Goal: Transaction & Acquisition: Purchase product/service

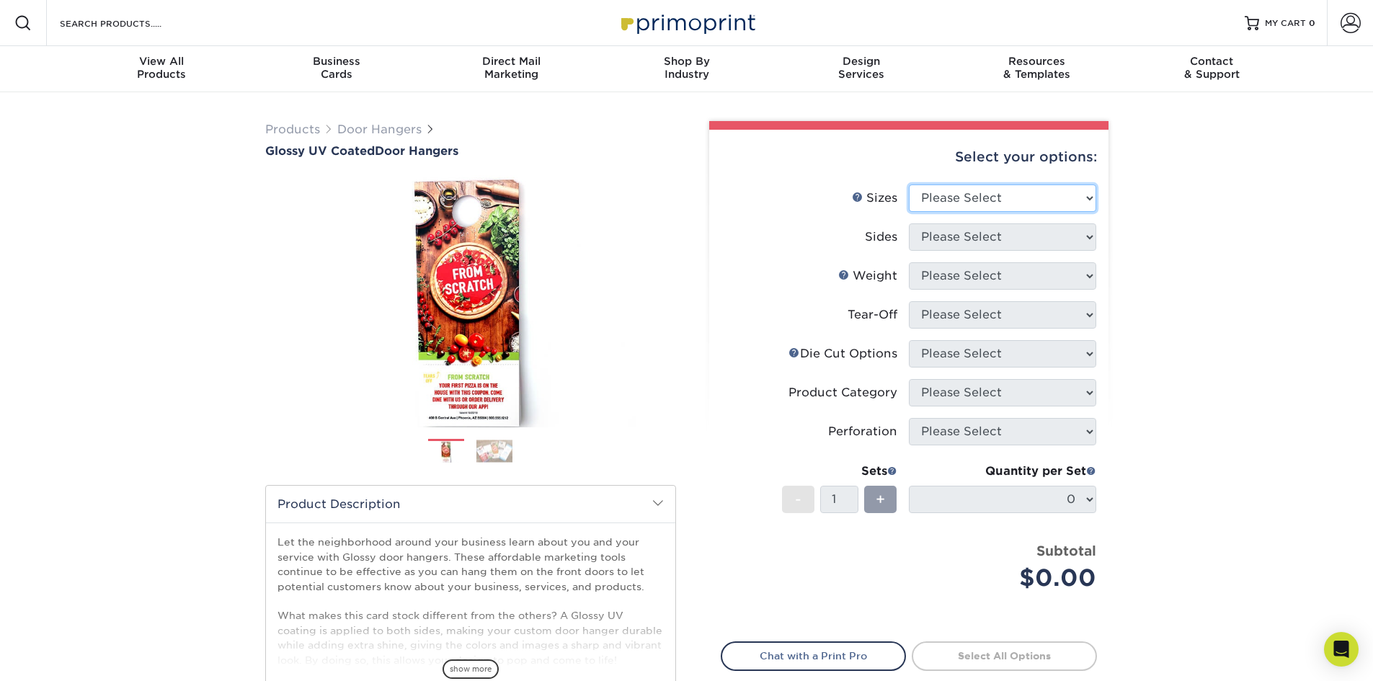
click at [976, 202] on select "Please Select 3.5" x 8.5" 3.5" x 11" 4" x 7" 4.25" x 11" 4.25" x 14"" at bounding box center [1002, 197] width 187 height 27
select select "4.25x11.00"
click at [909, 184] on select "Please Select 3.5" x 8.5" 3.5" x 11" 4" x 7" 4.25" x 11" 4.25" x 14"" at bounding box center [1002, 197] width 187 height 27
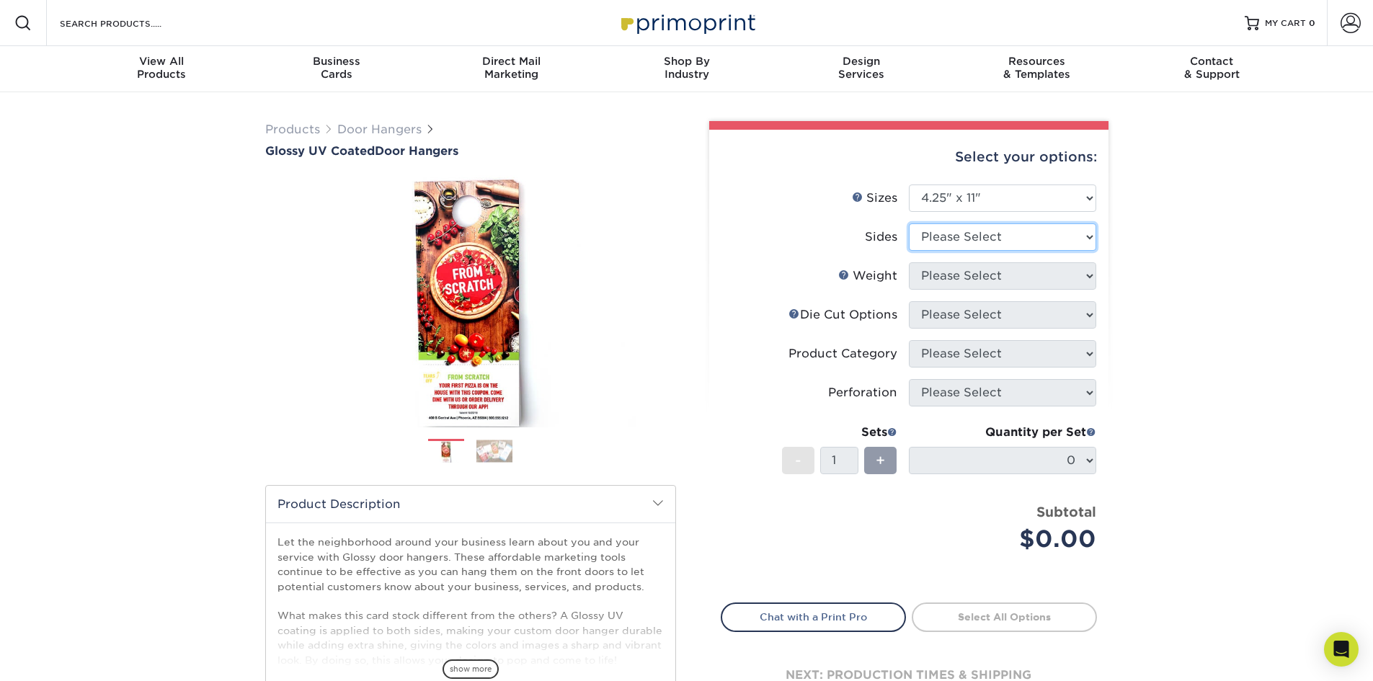
click at [975, 239] on select "Please Select Print Both Sides Print Front Only" at bounding box center [1002, 236] width 187 height 27
select select "13abbda7-1d64-4f25-8bb2-c179b224825d"
click at [909, 223] on select "Please Select Print Both Sides Print Front Only" at bounding box center [1002, 236] width 187 height 27
click at [971, 280] on select "Please Select 16PT 14PT" at bounding box center [1002, 275] width 187 height 27
select select "16PT"
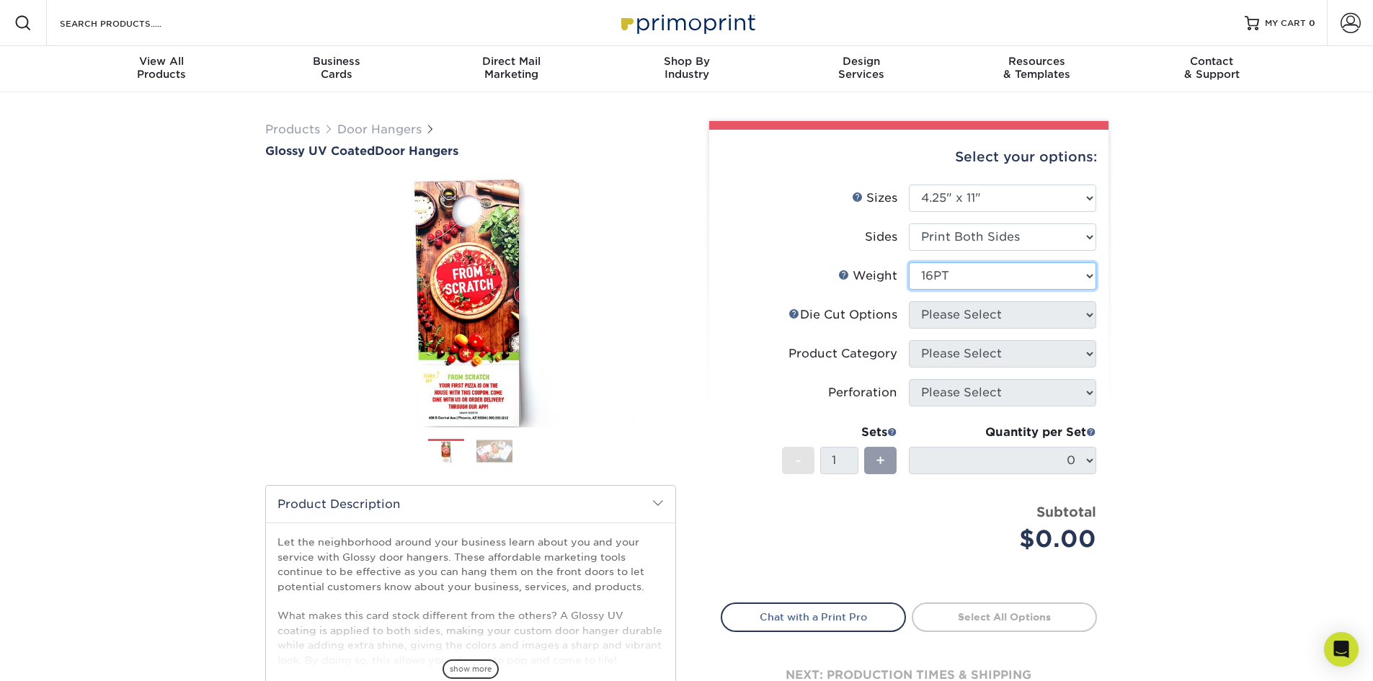
click at [909, 262] on select "Please Select 16PT 14PT" at bounding box center [1002, 275] width 187 height 27
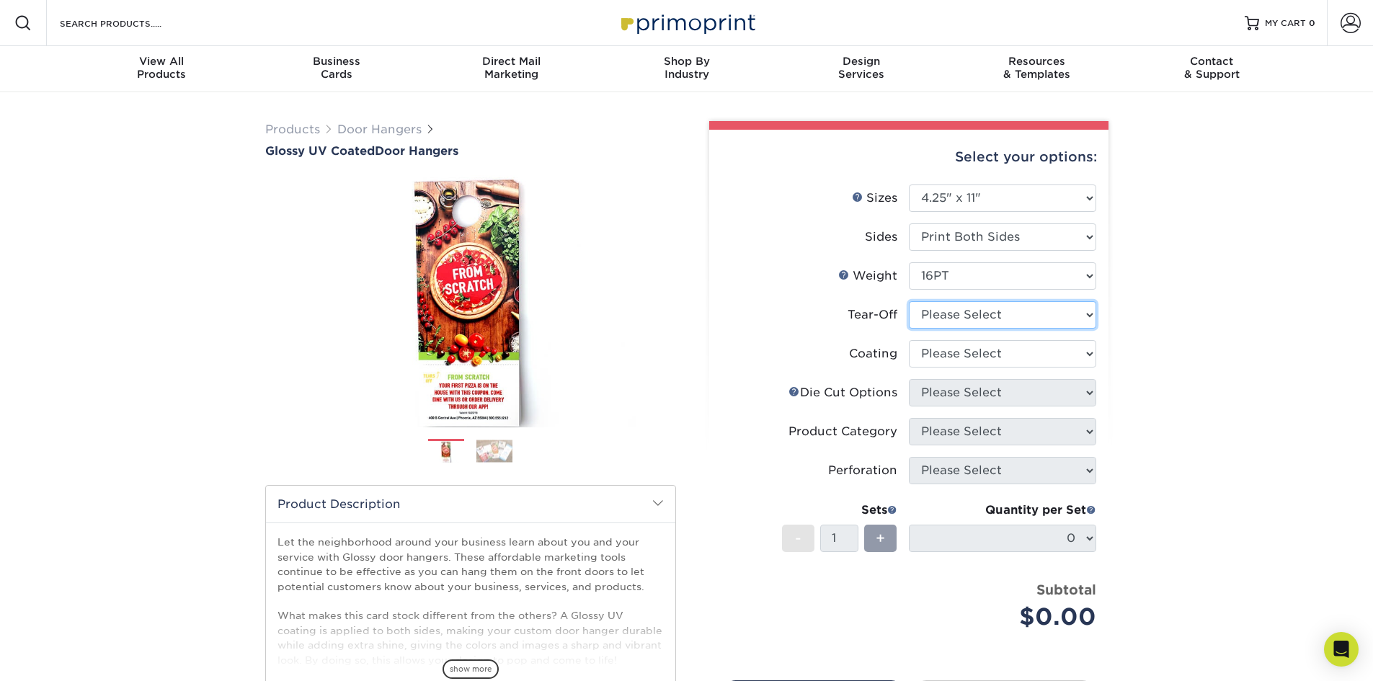
click at [976, 313] on select "Please Select Yes No" at bounding box center [1002, 314] width 187 height 27
select select "0"
click at [909, 301] on select "Please Select Yes No" at bounding box center [1002, 314] width 187 height 27
click at [968, 349] on select at bounding box center [1002, 353] width 187 height 27
select select "ae367451-b2b8-45df-a344-0f05b6a12993"
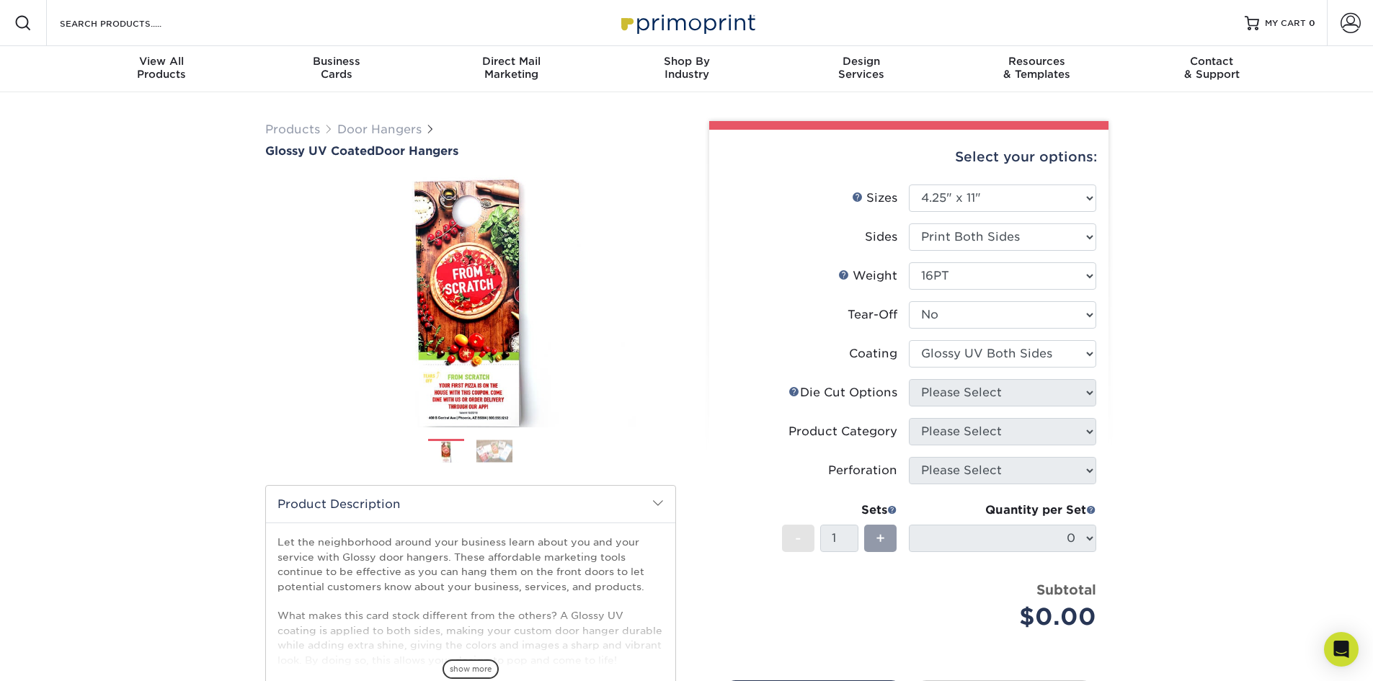
click at [909, 340] on select at bounding box center [1002, 353] width 187 height 27
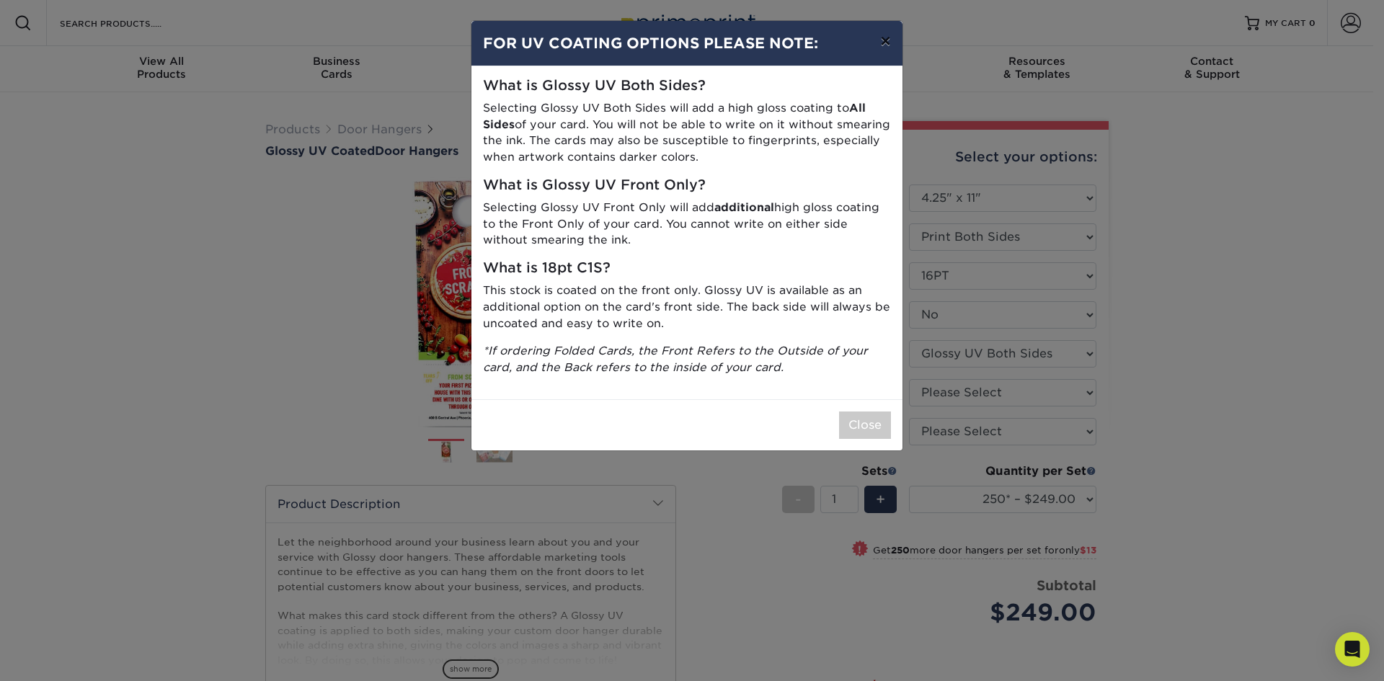
click at [877, 43] on button "×" at bounding box center [884, 41] width 33 height 40
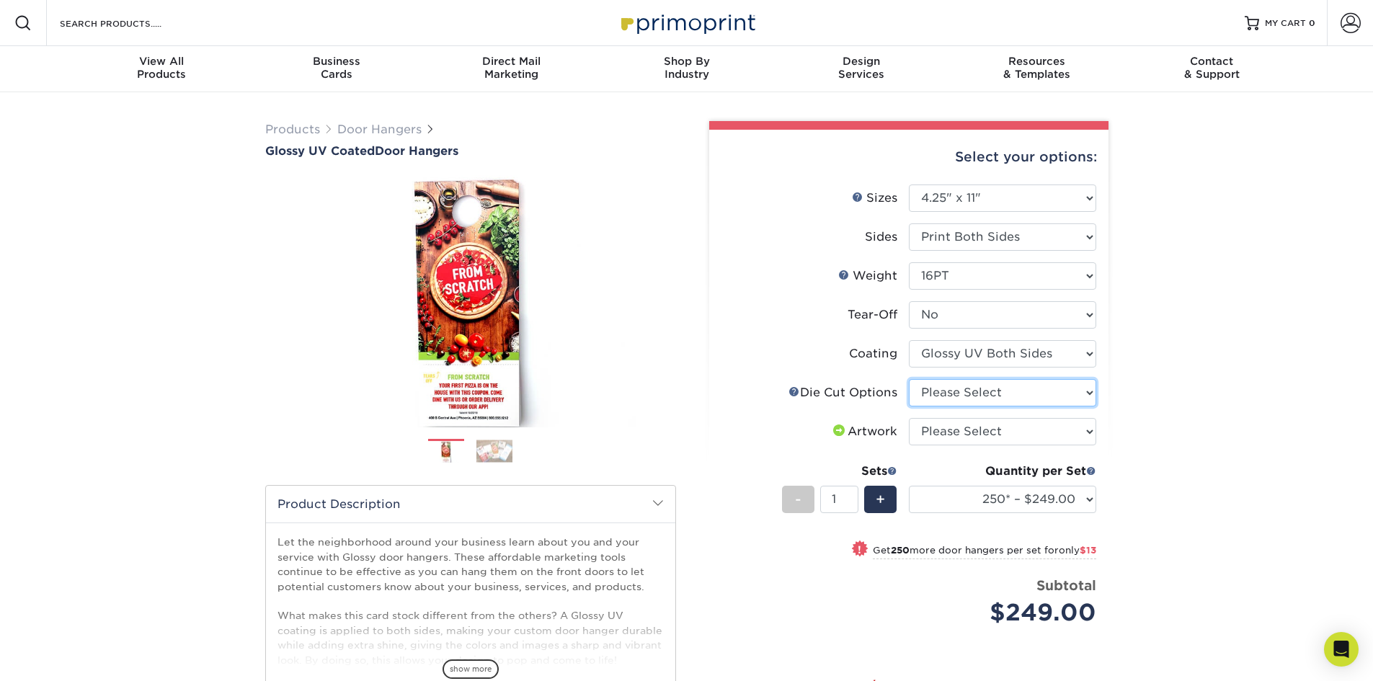
click at [987, 387] on select "Please Select Standard Die Cut Arch Die Cut Starburst Die Cut" at bounding box center [1002, 392] width 187 height 27
select select "fe6a4ed8-5803-433c-b773-a25a7b955e98"
click at [909, 379] on select "Please Select Standard Die Cut Arch Die Cut Starburst Die Cut" at bounding box center [1002, 392] width 187 height 27
click at [978, 427] on select "Please Select I will upload files I need a design - $100" at bounding box center [1002, 431] width 187 height 27
select select "upload"
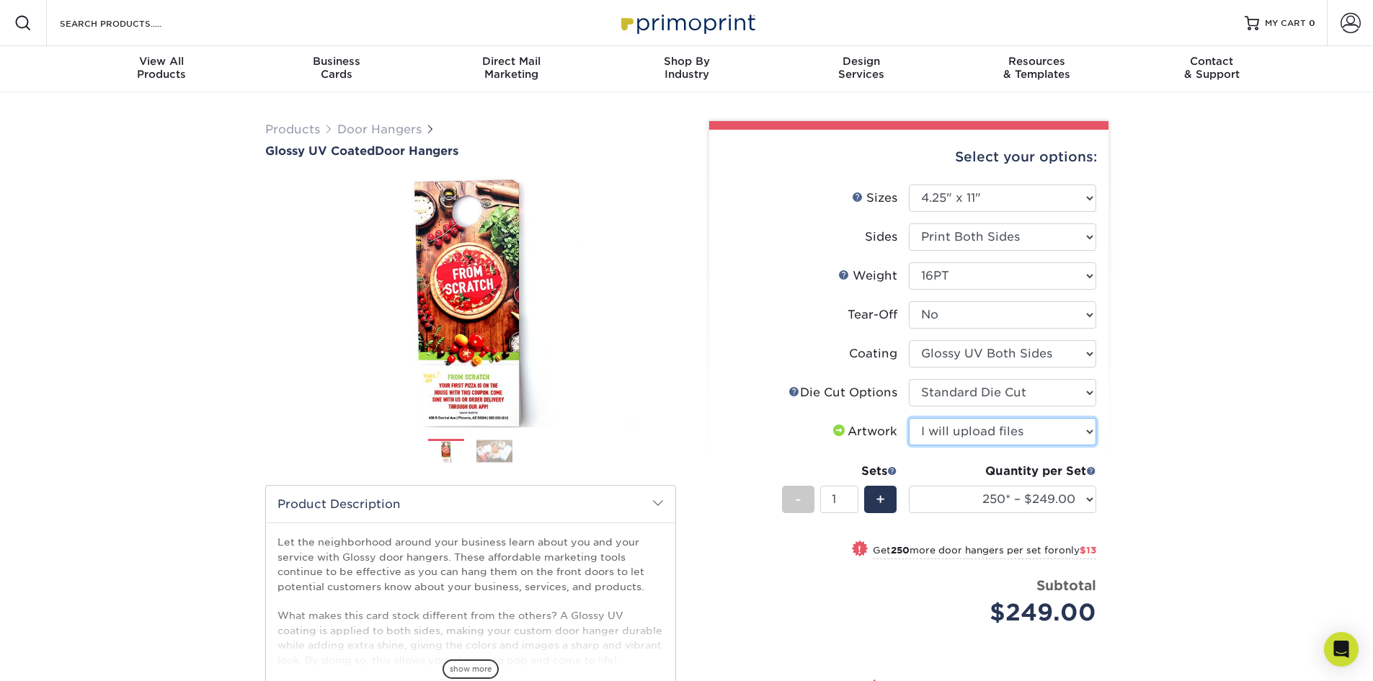
click at [909, 418] on select "Please Select I will upload files I need a design - $100" at bounding box center [1002, 431] width 187 height 27
click at [1023, 502] on select "250* – $249.00 500 – $262.00 1000 – $291.00 2500 – $446.00 5000 – $759.00 10000…" at bounding box center [1002, 499] width 187 height 27
select select "5000 – $759.00"
click at [909, 486] on select "250* – $249.00 500 – $262.00 1000 – $291.00 2500 – $446.00 5000 – $759.00 10000…" at bounding box center [1002, 499] width 187 height 27
